Goal: Task Accomplishment & Management: Manage account settings

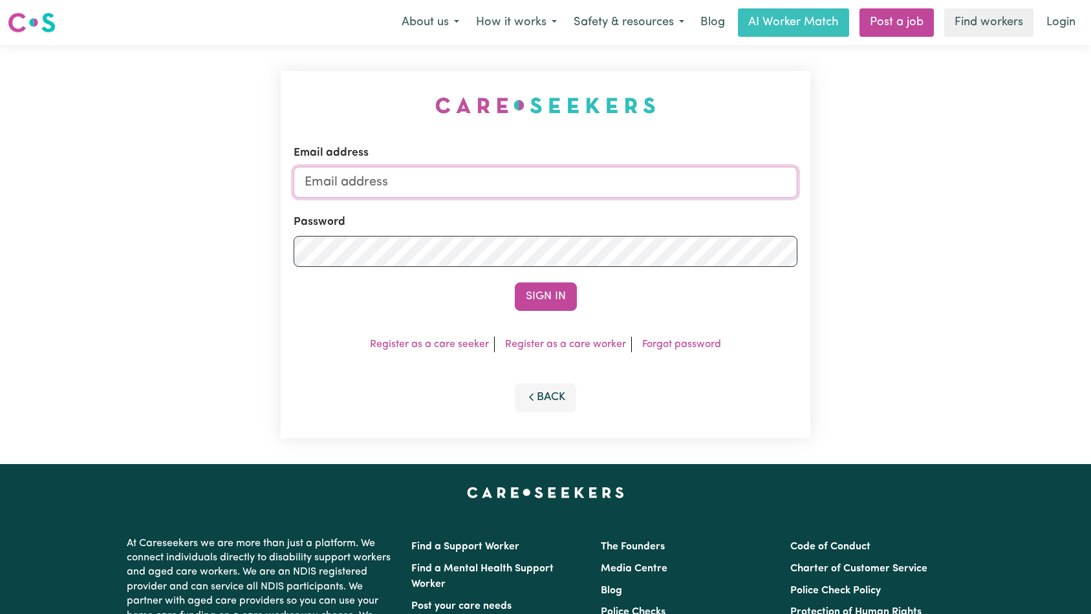
click at [482, 180] on input "Email address" at bounding box center [546, 182] width 504 height 31
paste input "romastan23@gmail.com"
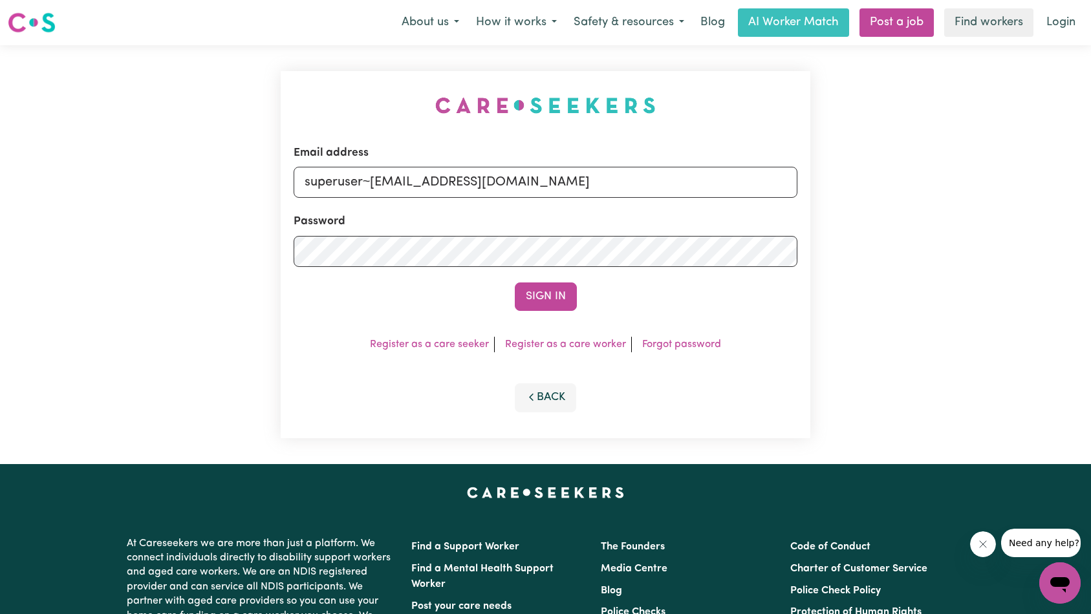
type input "superuser~romastan23@gmail.com"
click at [526, 285] on button "Sign In" at bounding box center [546, 297] width 62 height 28
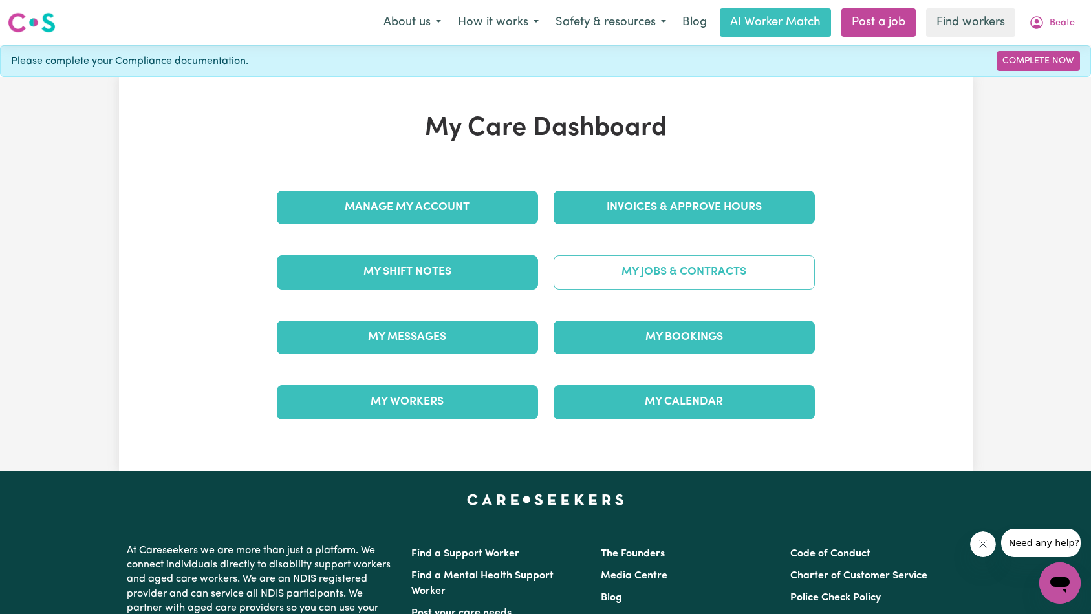
click at [690, 256] on link "My Jobs & Contracts" at bounding box center [683, 272] width 261 height 34
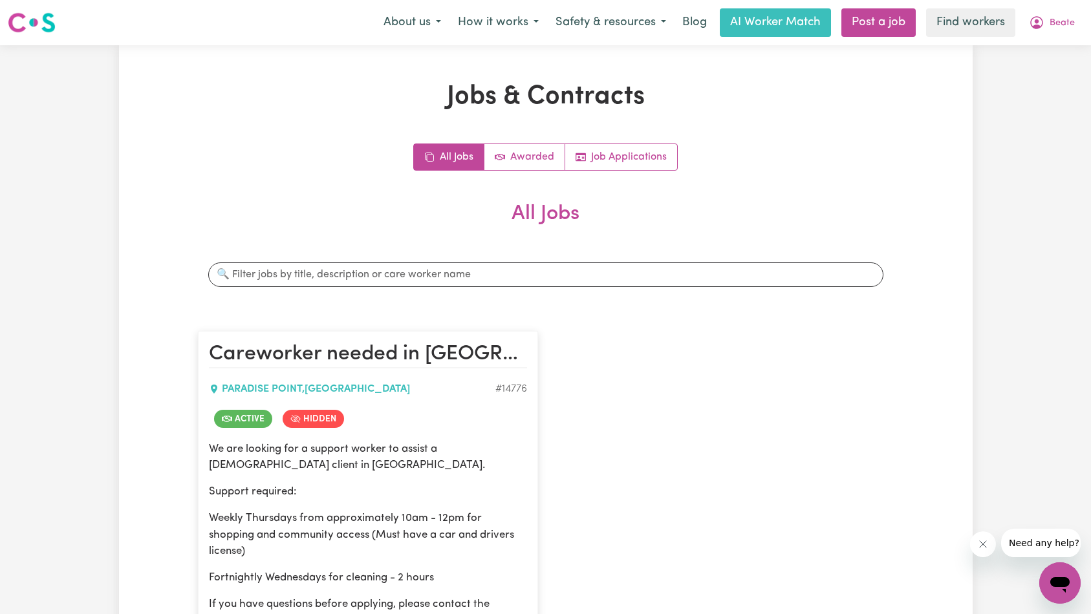
scroll to position [140, 0]
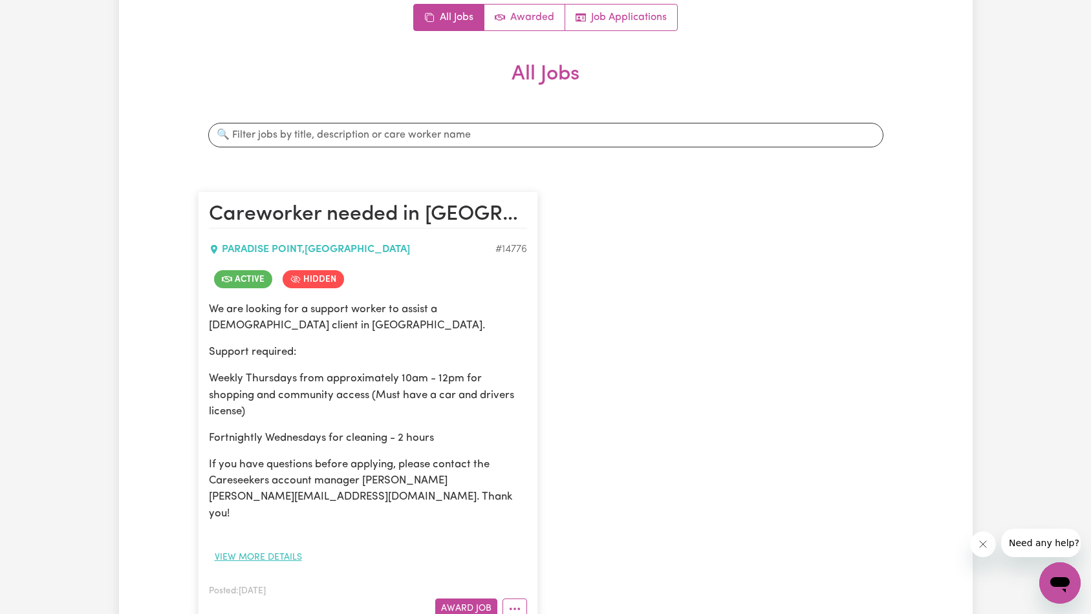
click at [252, 548] on button "View more details" at bounding box center [258, 558] width 99 height 20
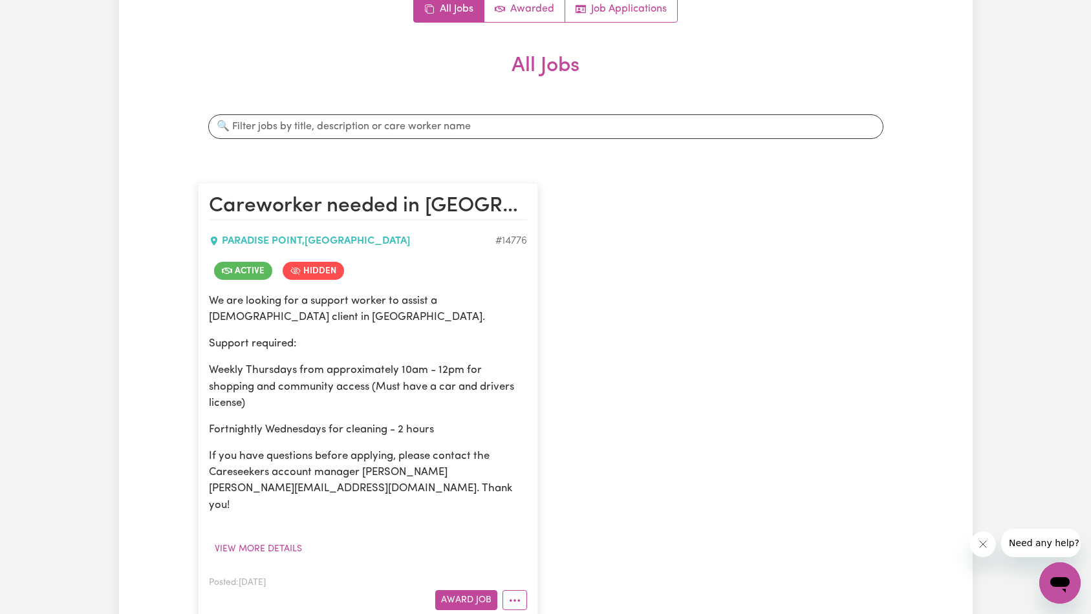
scroll to position [263, 0]
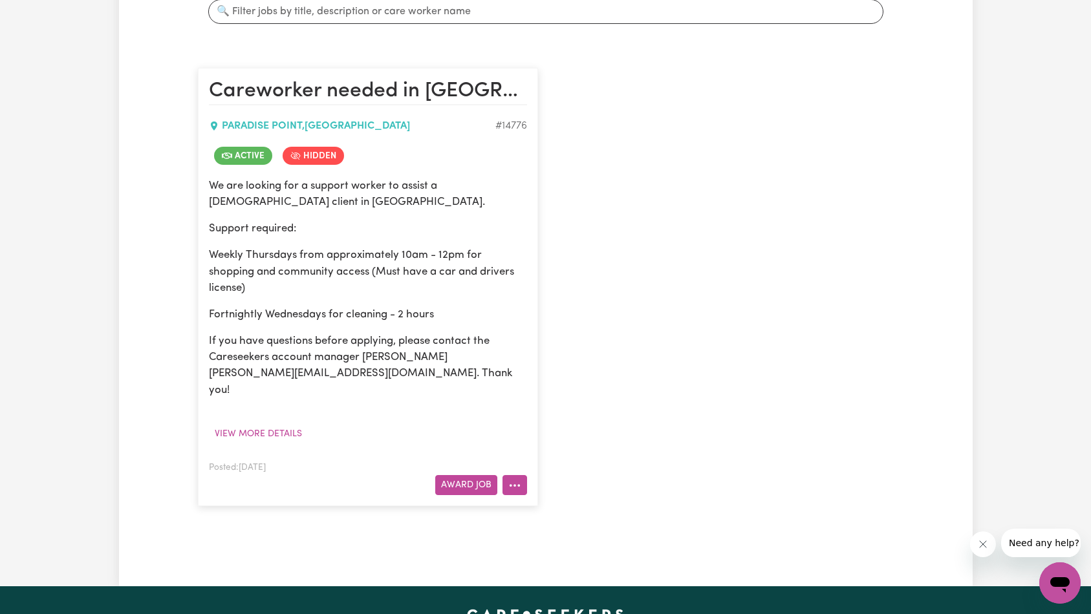
click at [504, 475] on button "More options" at bounding box center [514, 485] width 25 height 20
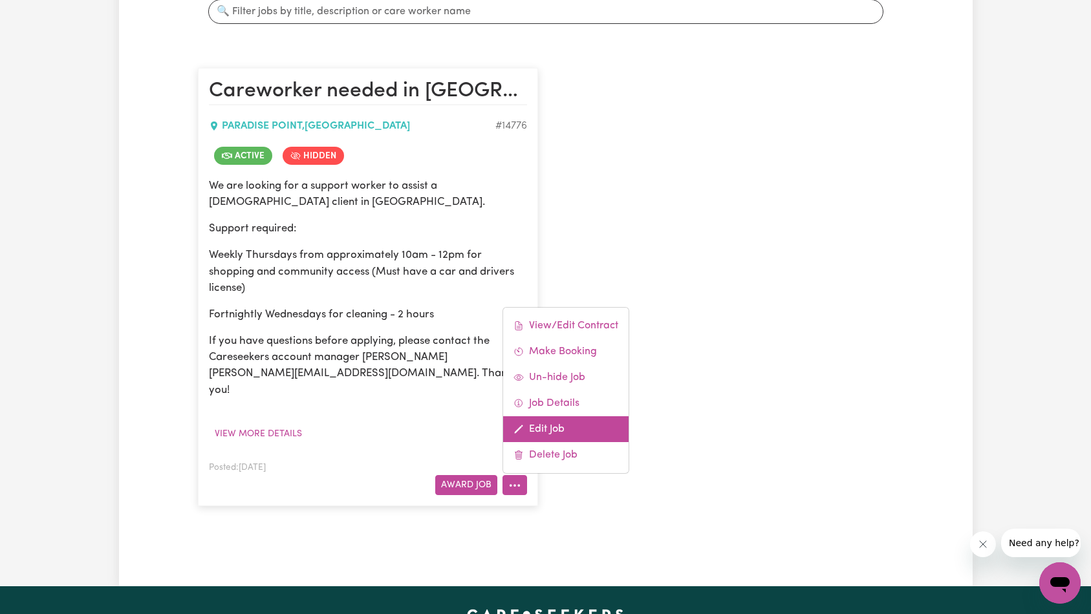
click at [555, 416] on link "Edit Job" at bounding box center [565, 429] width 125 height 26
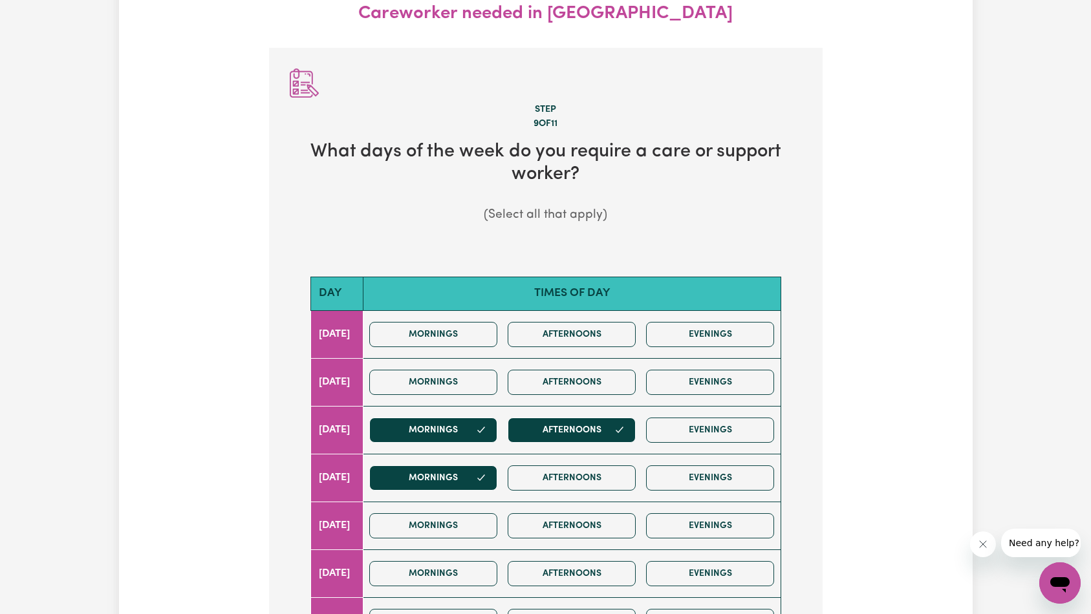
click at [984, 544] on icon "Close message from company" at bounding box center [982, 544] width 10 height 10
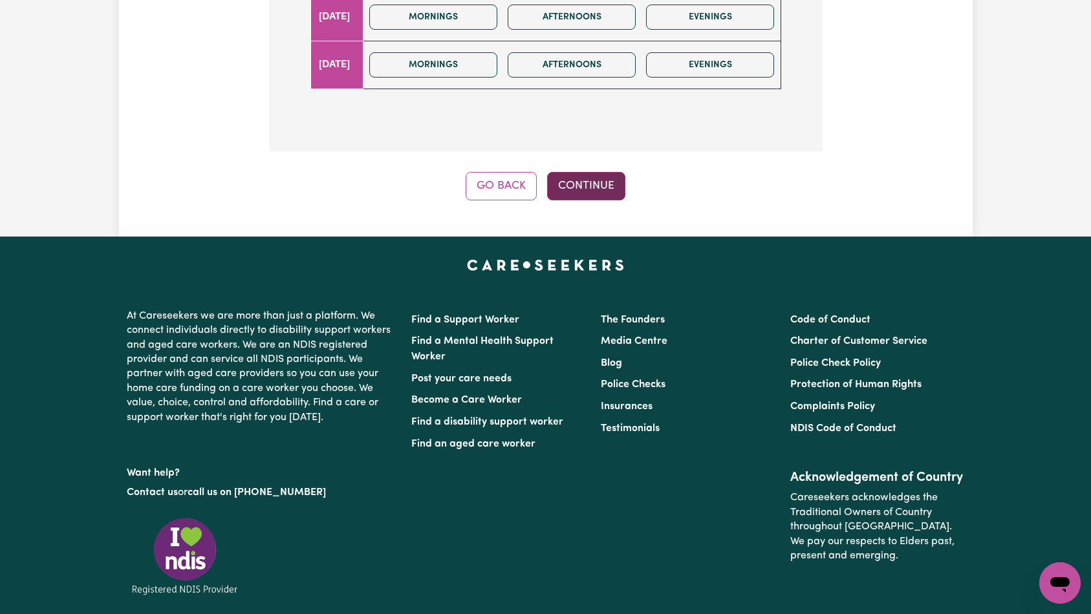
click at [586, 193] on button "Continue" at bounding box center [586, 186] width 78 height 28
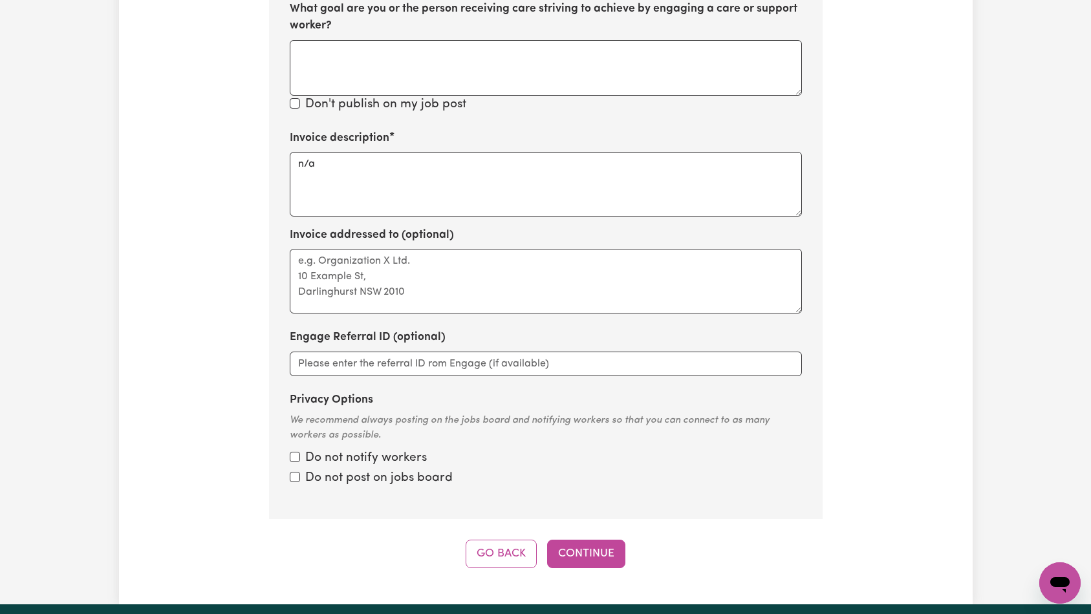
scroll to position [757, 0]
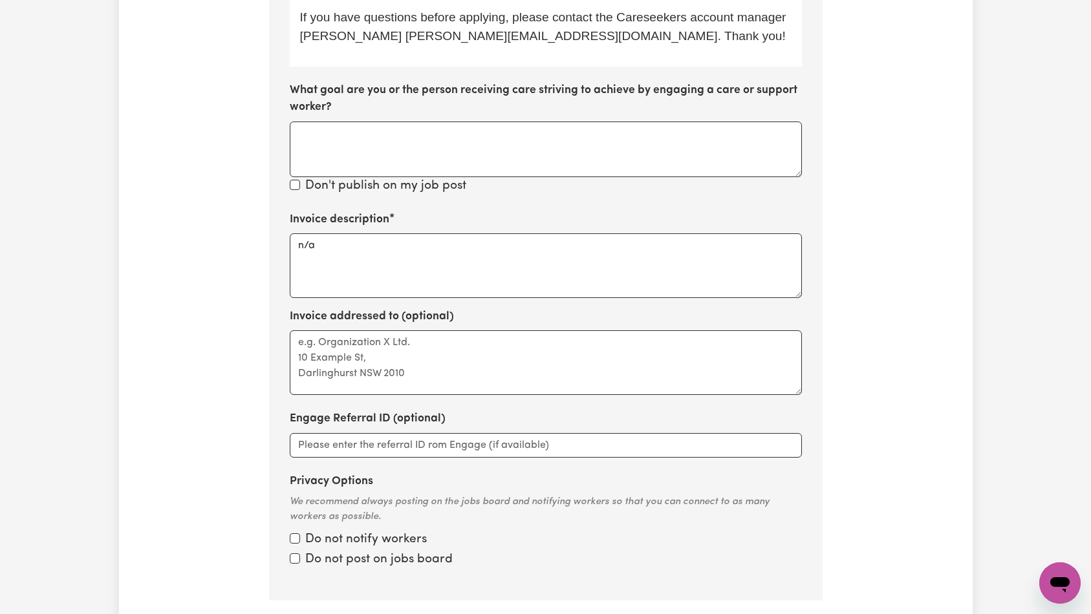
scroll to position [676, 0]
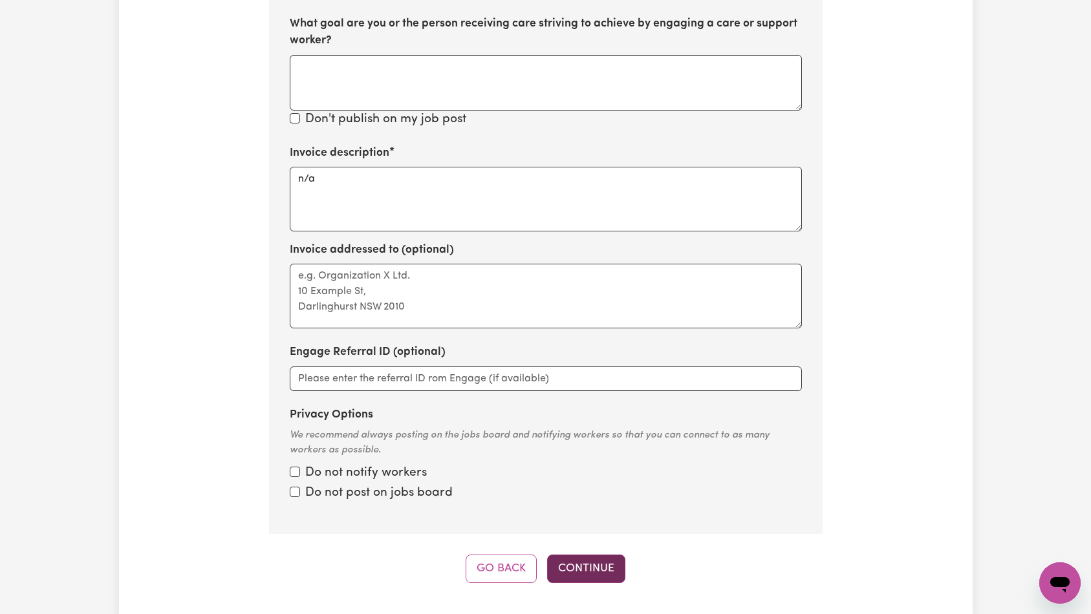
click at [591, 555] on button "Continue" at bounding box center [586, 569] width 78 height 28
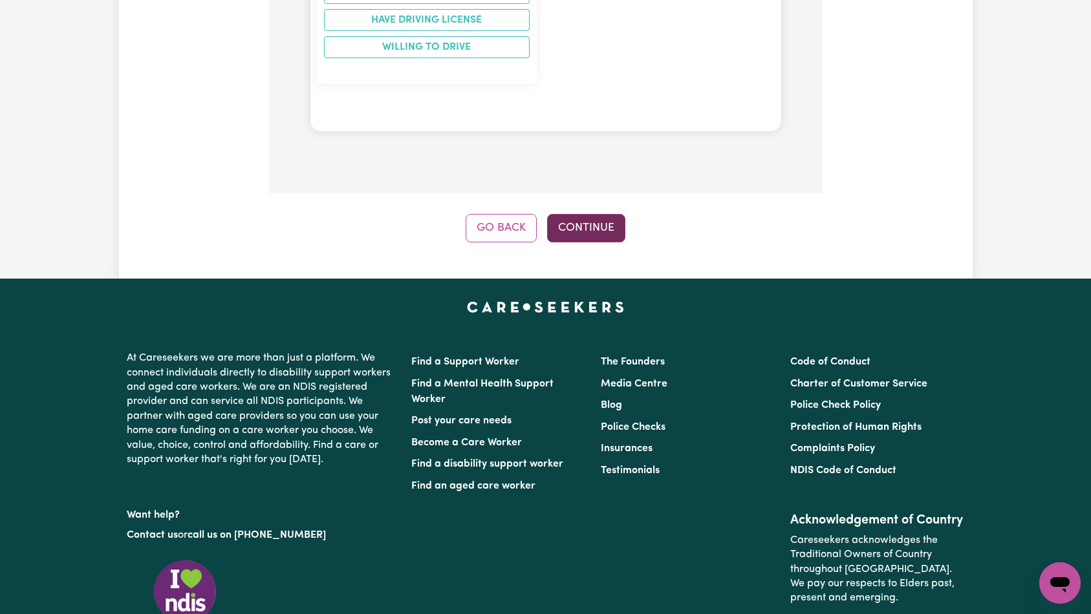
click at [580, 214] on button "Continue" at bounding box center [586, 228] width 78 height 28
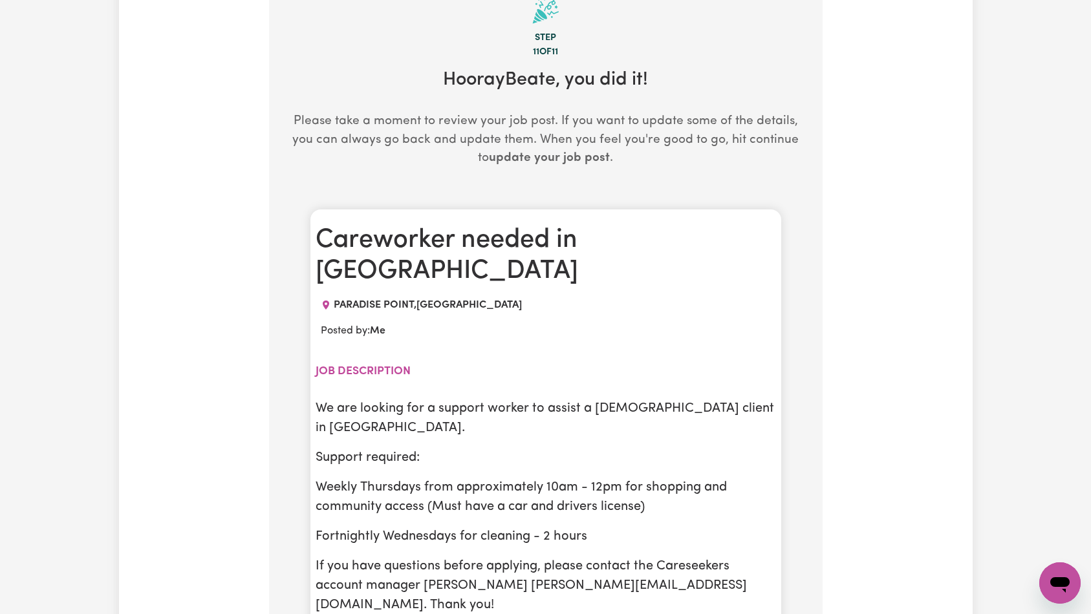
scroll to position [0, 0]
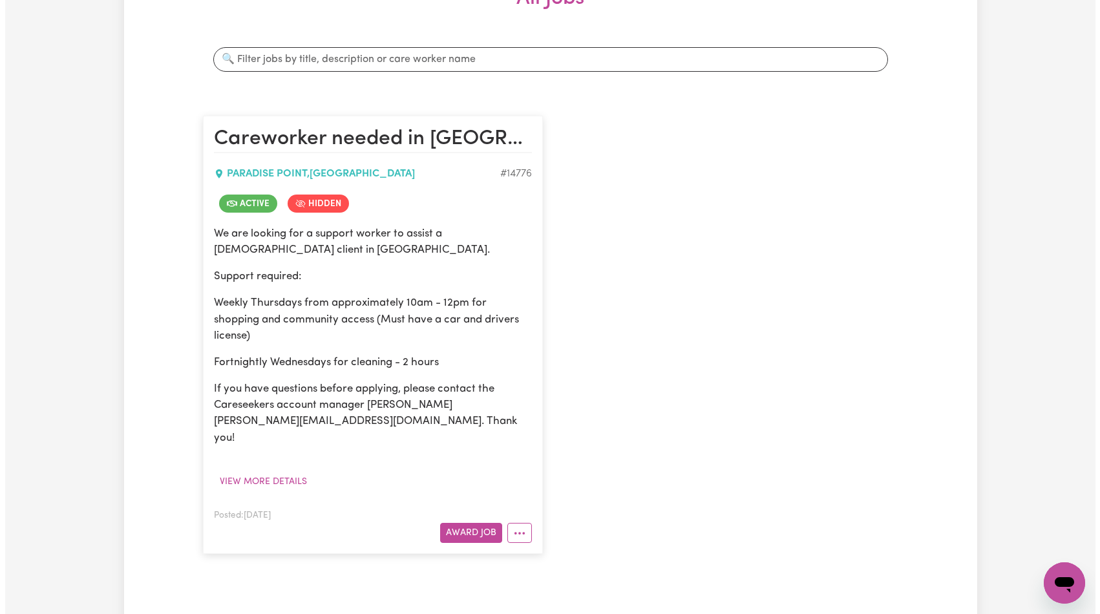
scroll to position [223, 0]
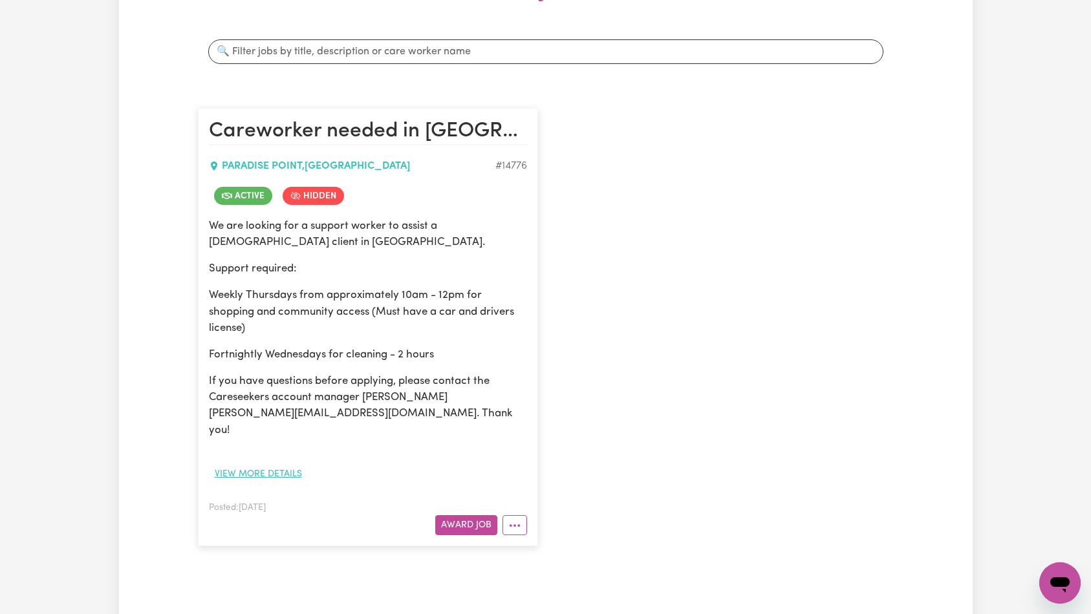
click at [266, 464] on button "View more details" at bounding box center [258, 474] width 99 height 20
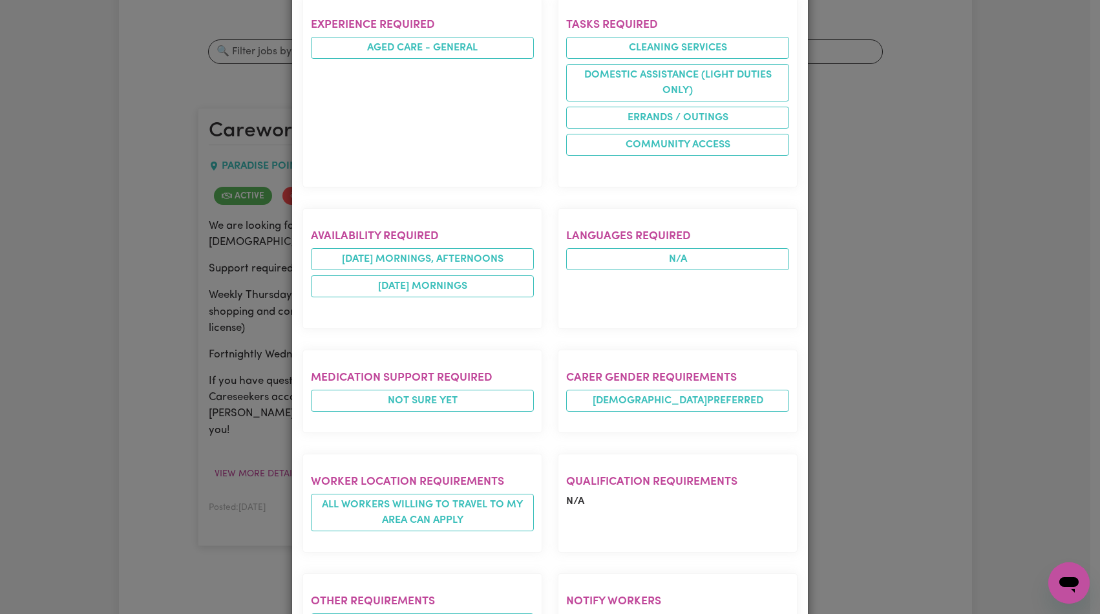
scroll to position [672, 0]
